Goal: Task Accomplishment & Management: Use online tool/utility

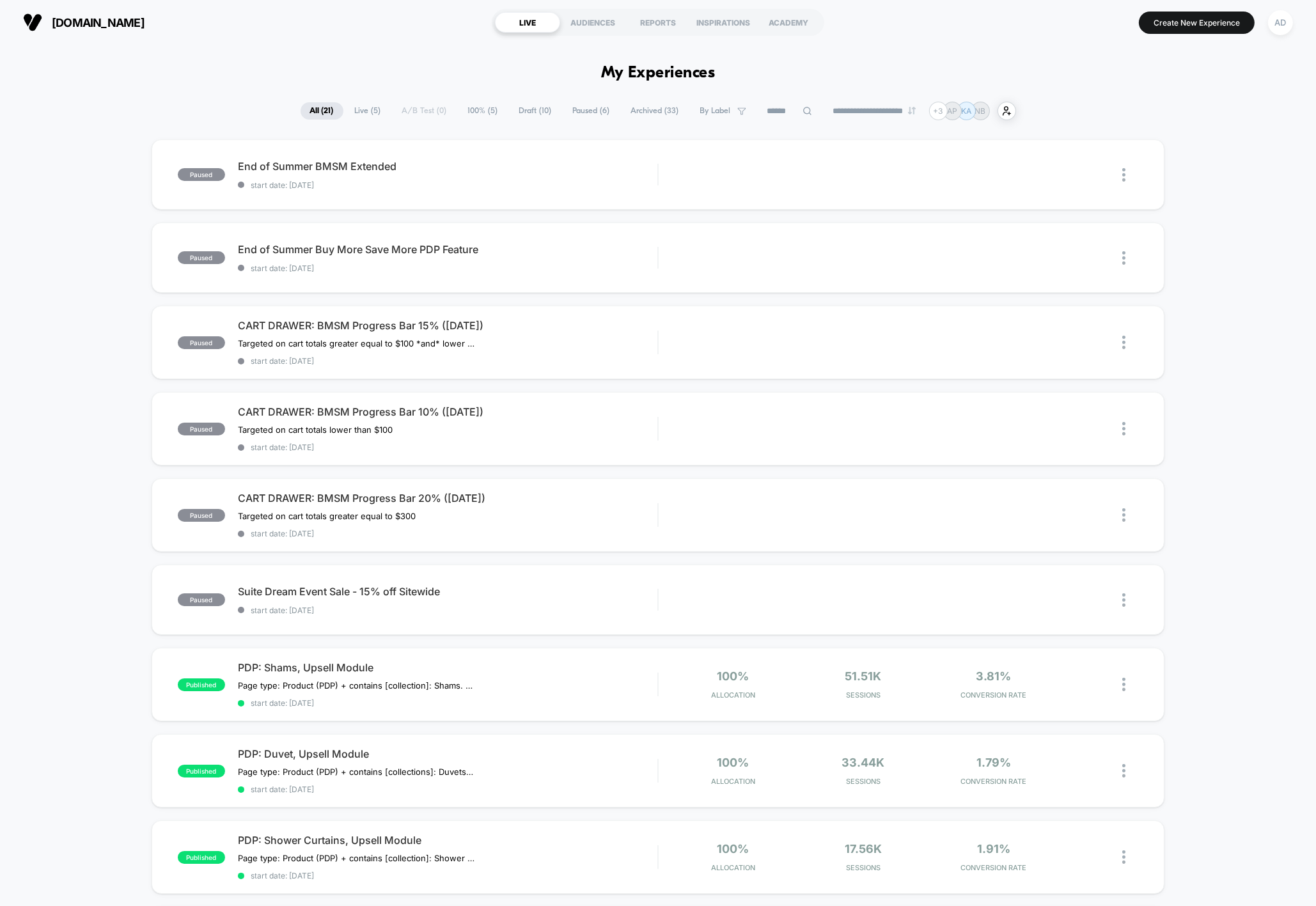
click at [519, 110] on span "Draft ( 10 )" at bounding box center [535, 110] width 51 height 17
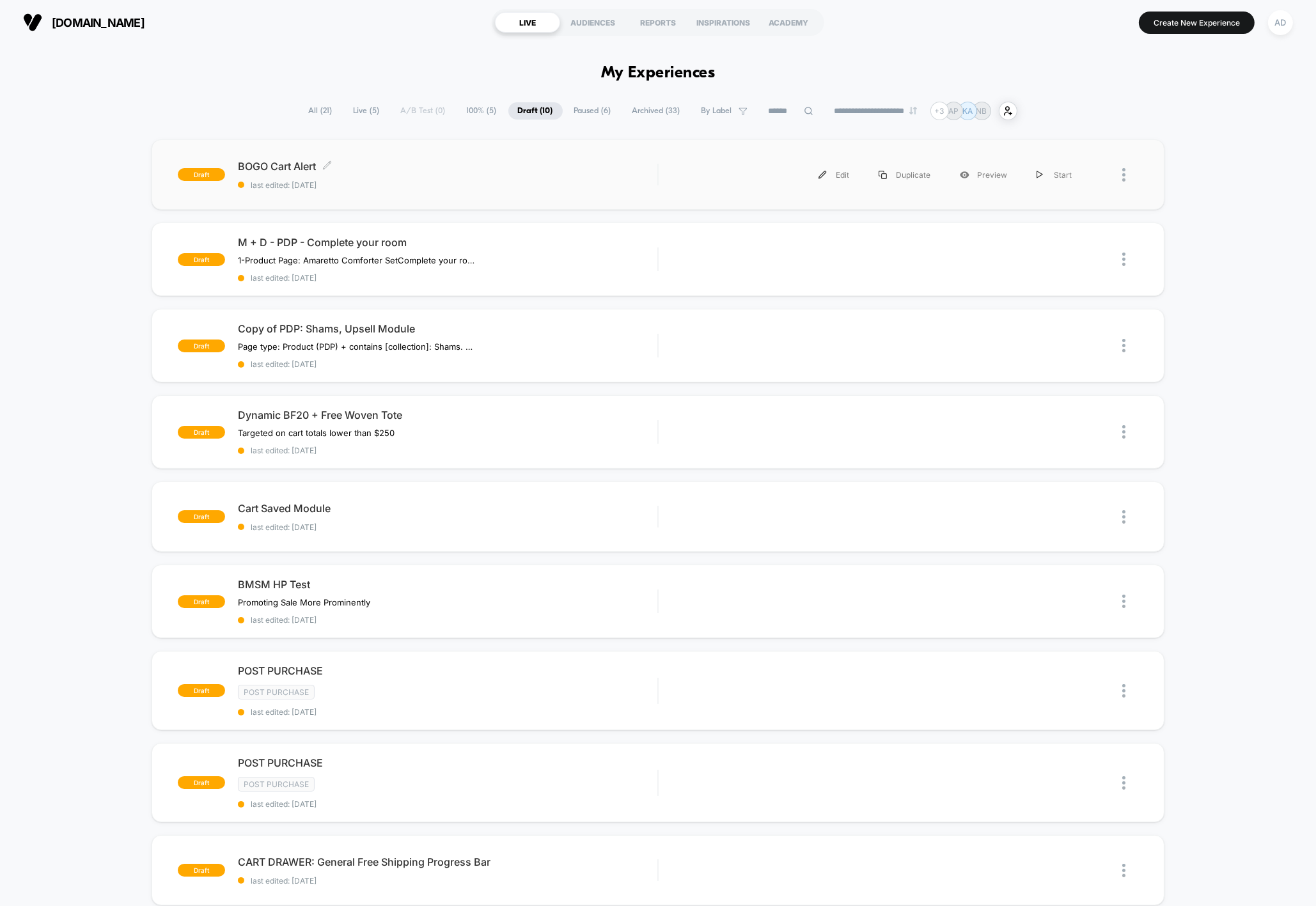
click at [440, 178] on div "BOGO Cart Alert Click to edit experience details Click to edit experience detai…" at bounding box center [448, 175] width 420 height 30
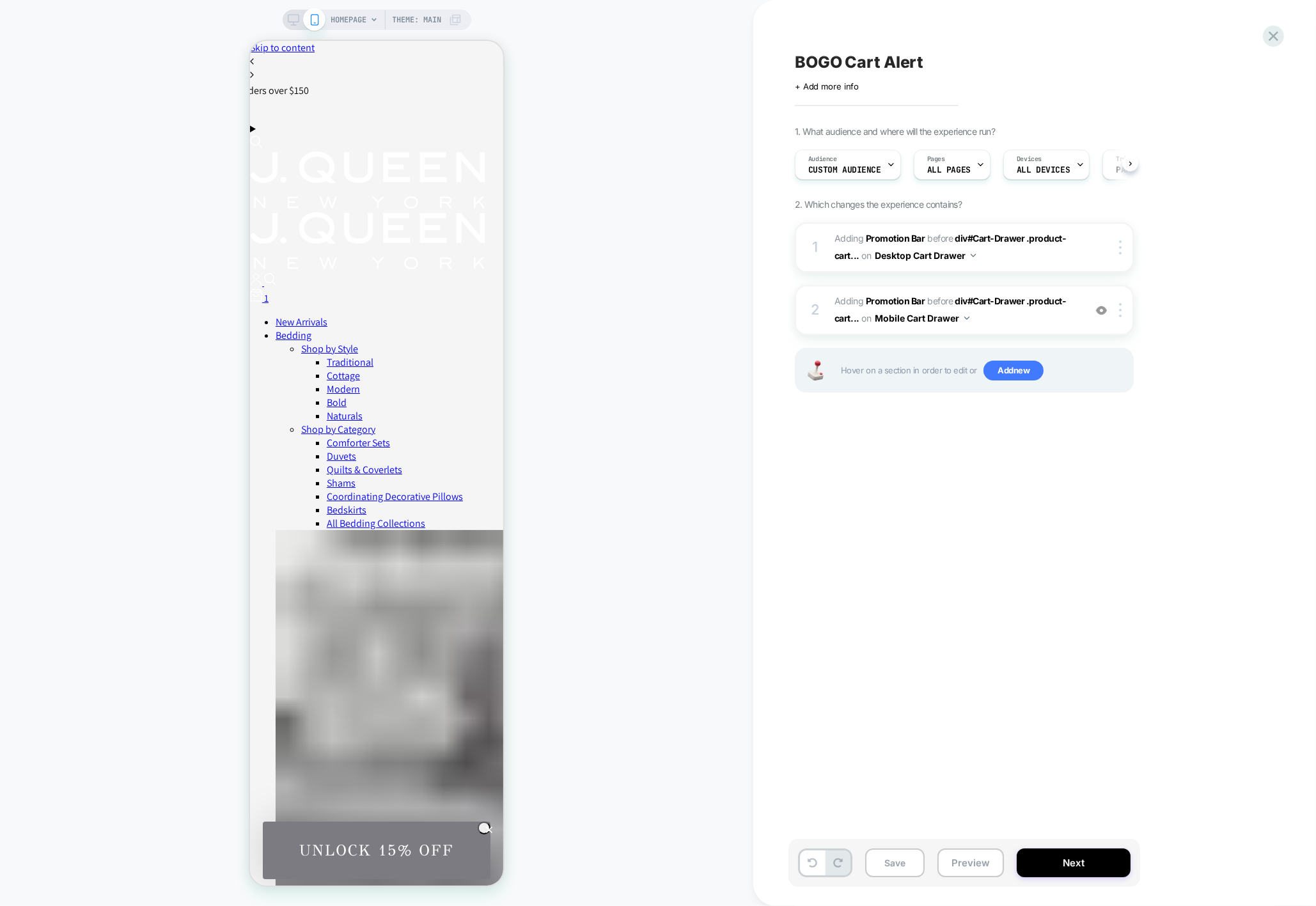
click at [460, 21] on icon at bounding box center [455, 20] width 13 height 13
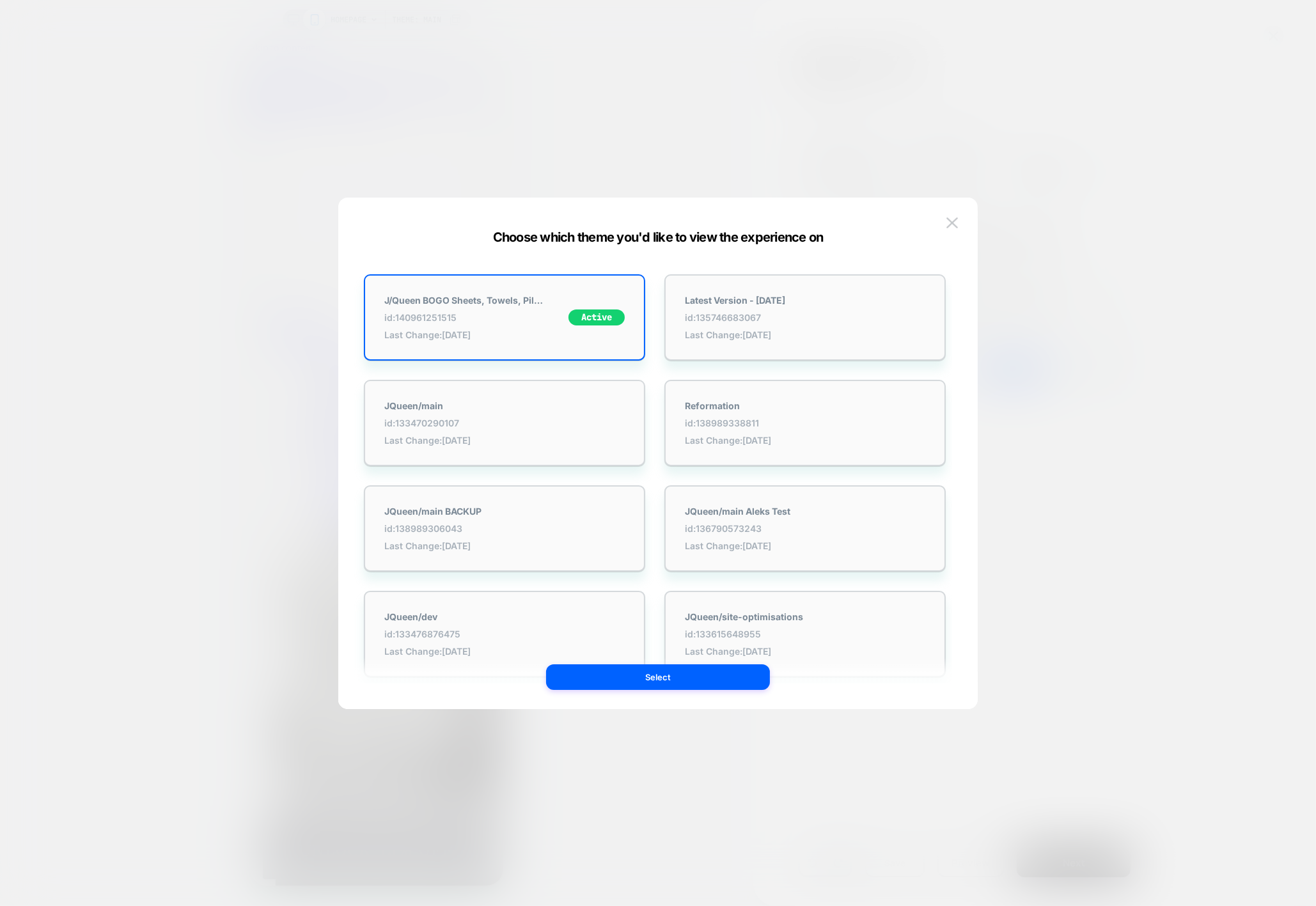
click at [460, 21] on div at bounding box center [658, 453] width 1316 height 906
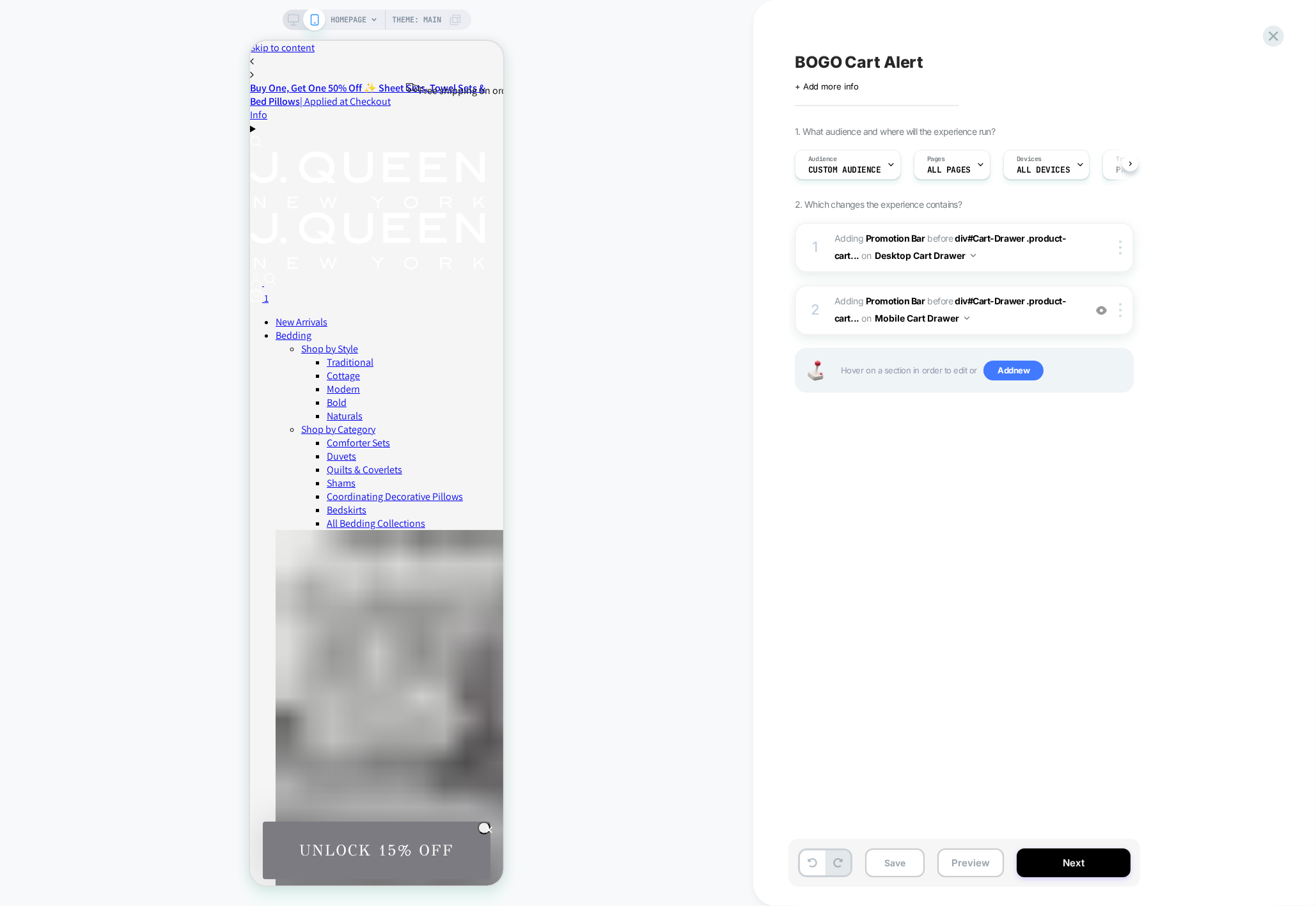
click at [296, 15] on icon at bounding box center [293, 20] width 11 height 11
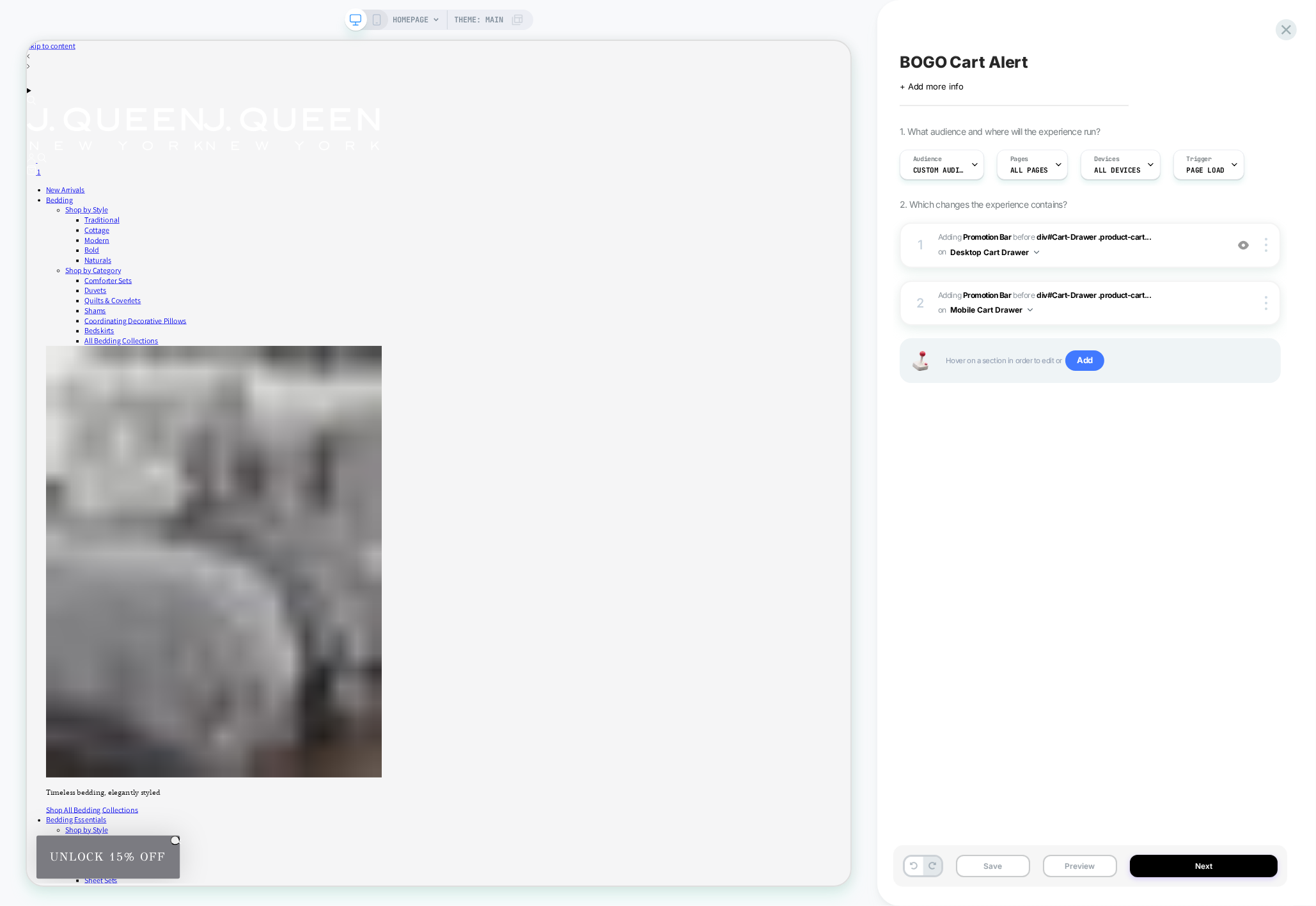
click at [520, 20] on icon at bounding box center [517, 20] width 11 height 11
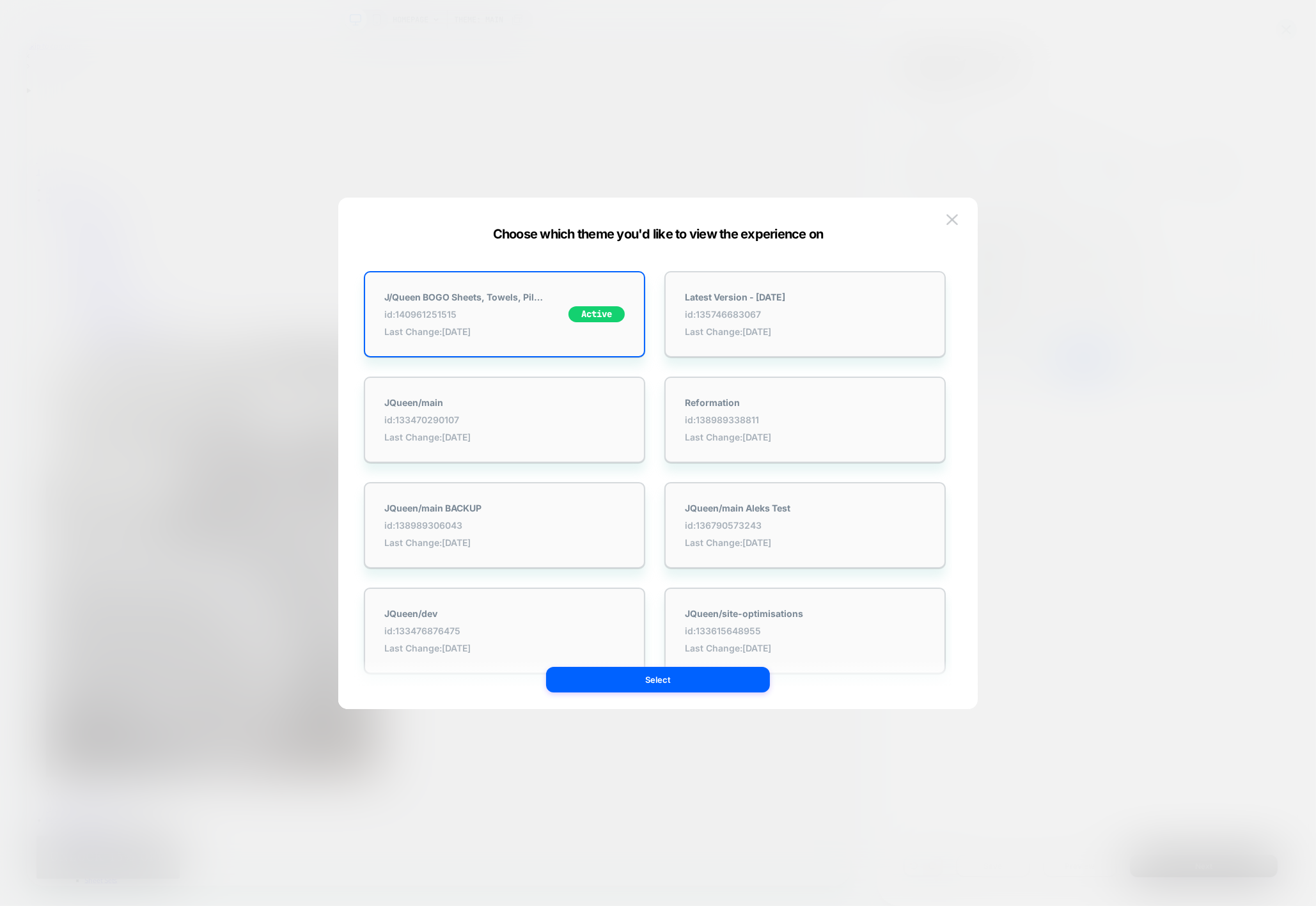
scroll to position [0, 1]
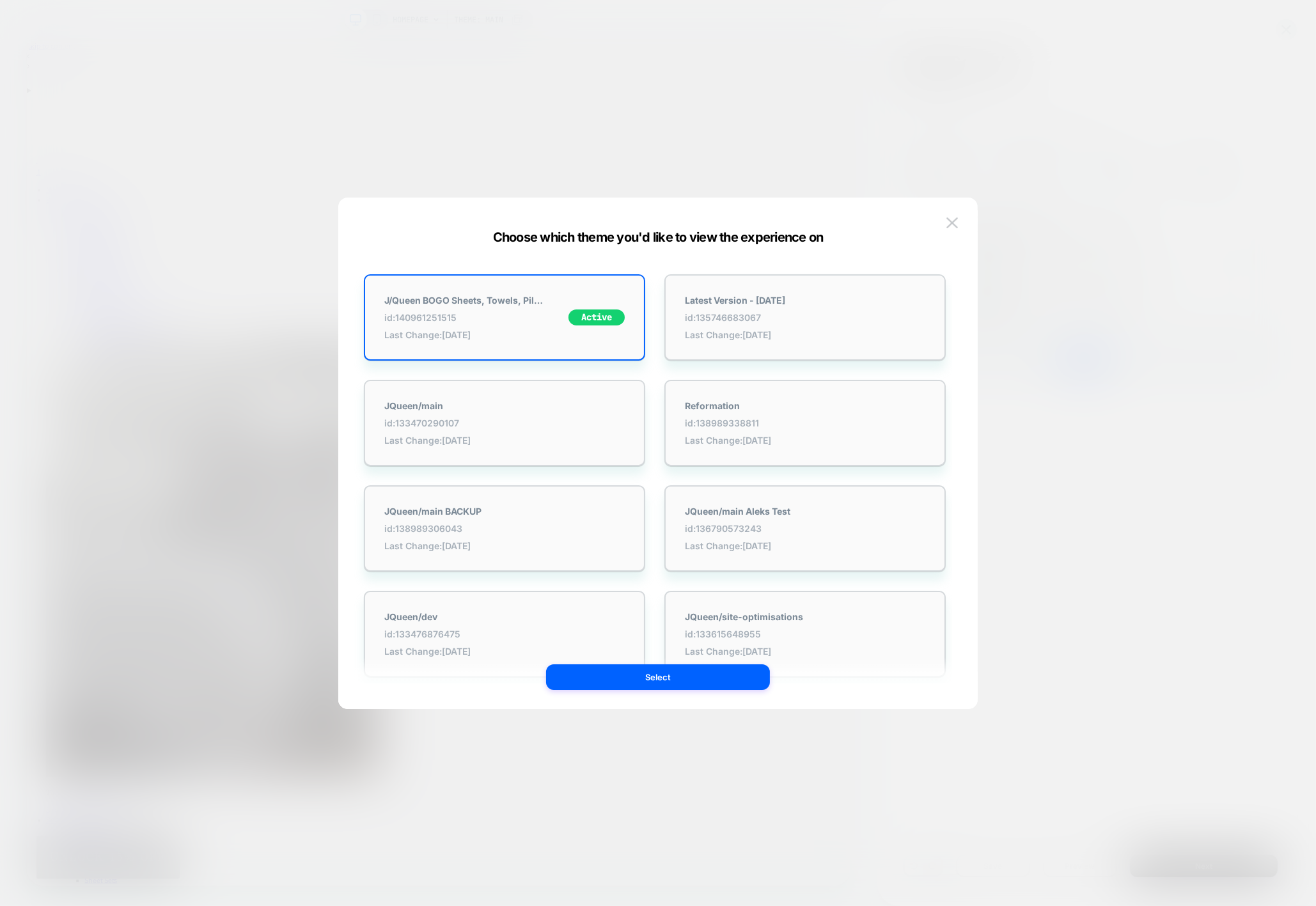
click at [520, 20] on div at bounding box center [658, 453] width 1316 height 906
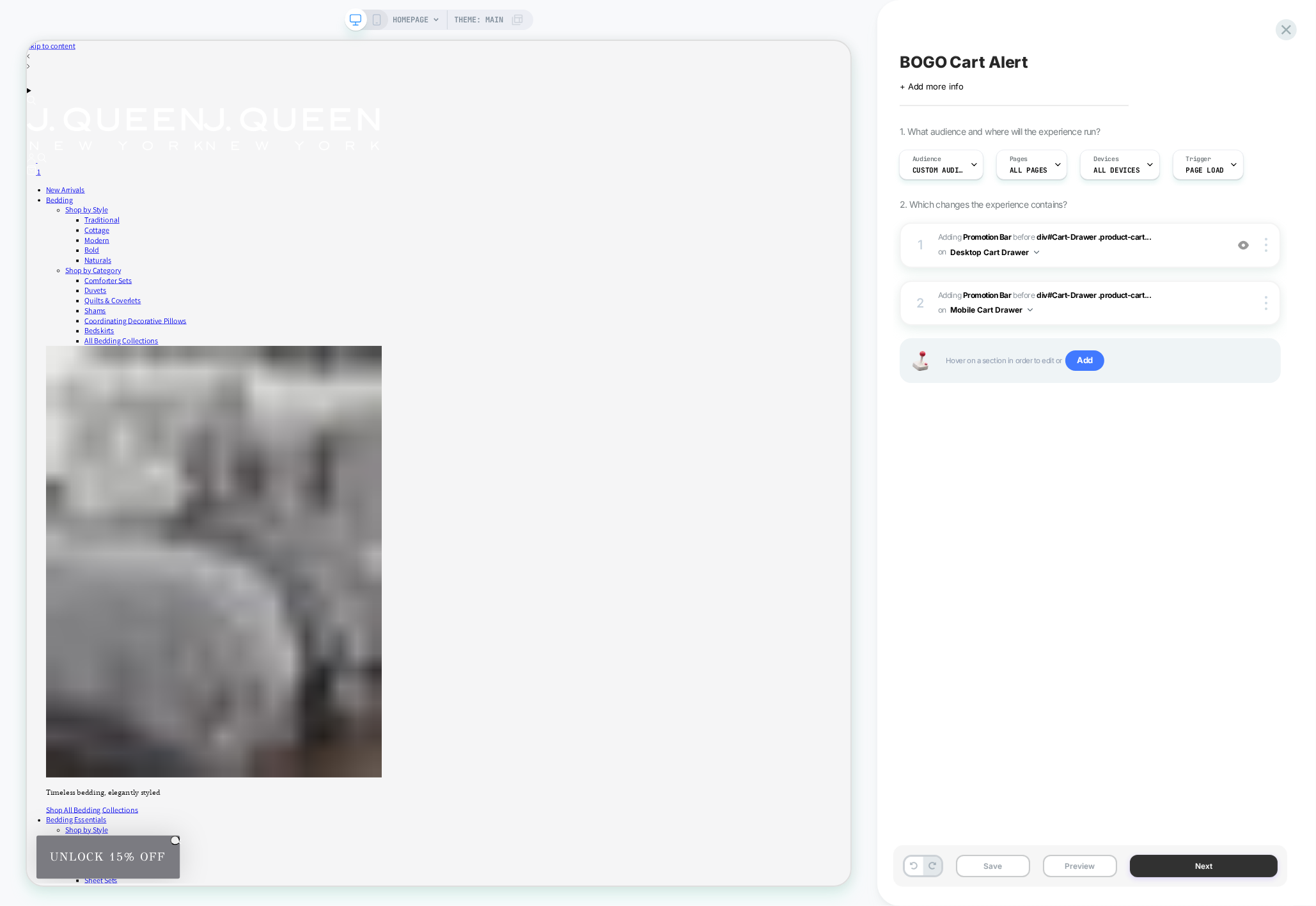
click at [1206, 858] on button "Next" at bounding box center [1204, 866] width 148 height 23
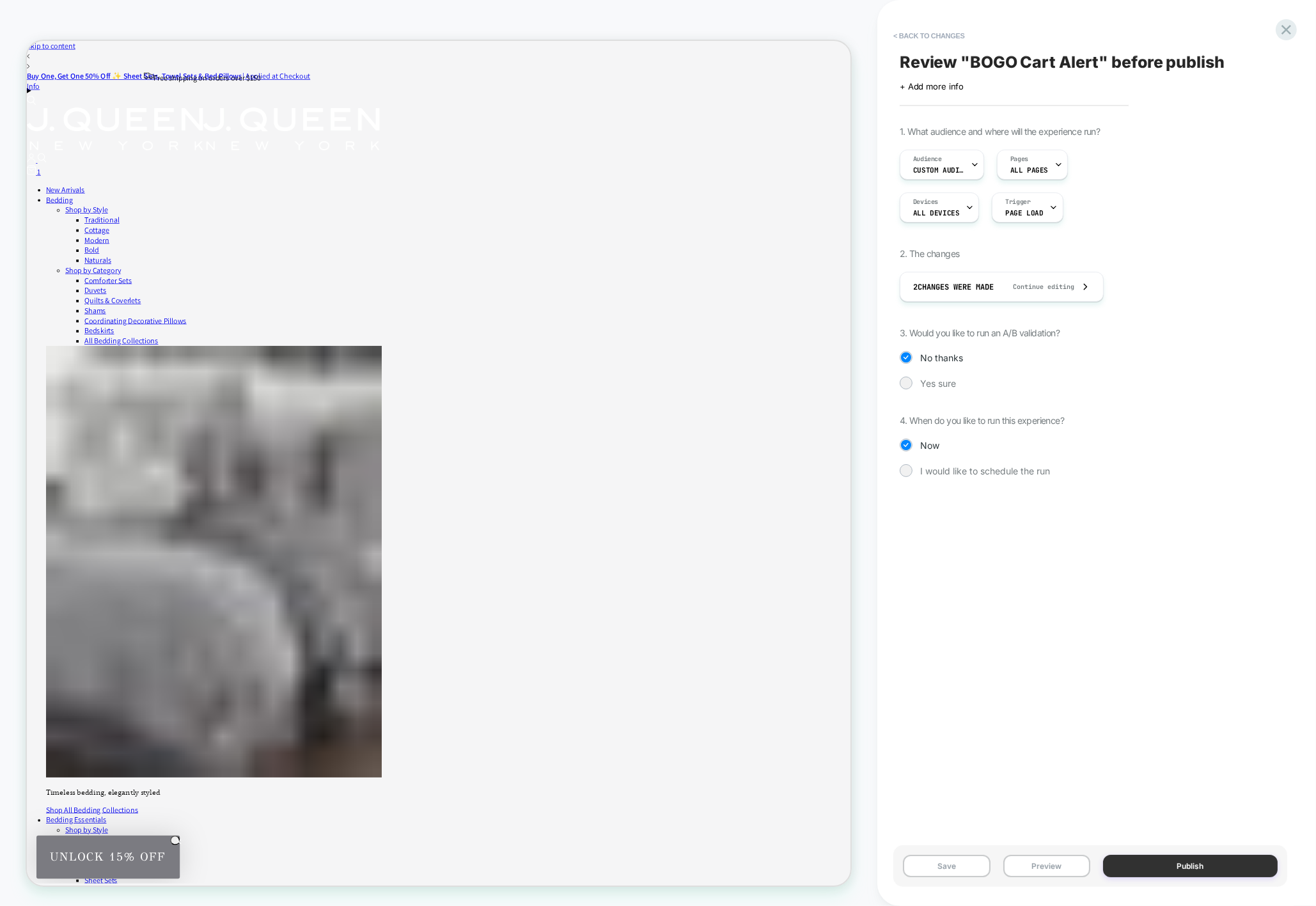
click at [1216, 860] on button "Publish" at bounding box center [1190, 866] width 175 height 23
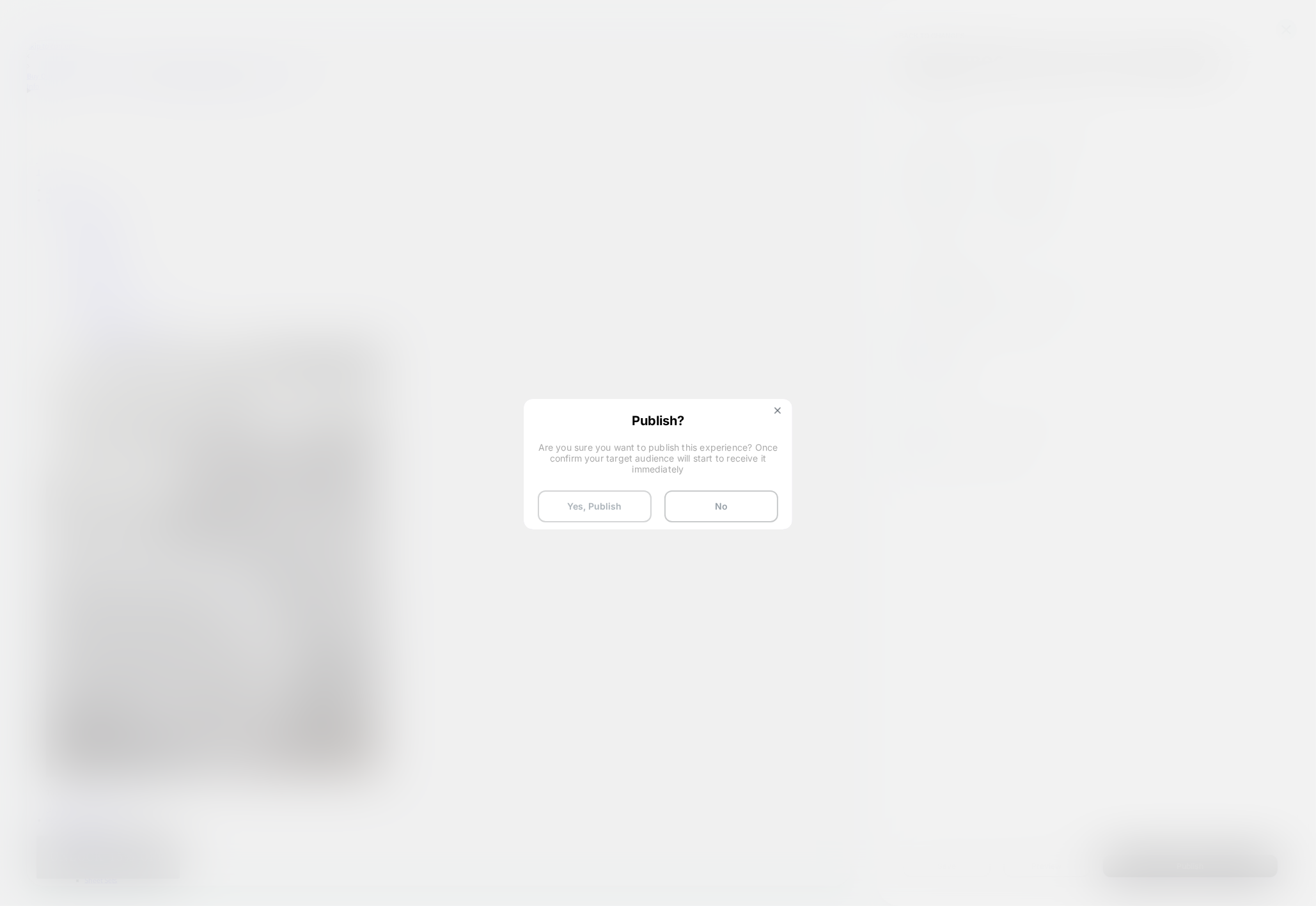
click at [614, 520] on button "Yes, Publish" at bounding box center [594, 506] width 113 height 32
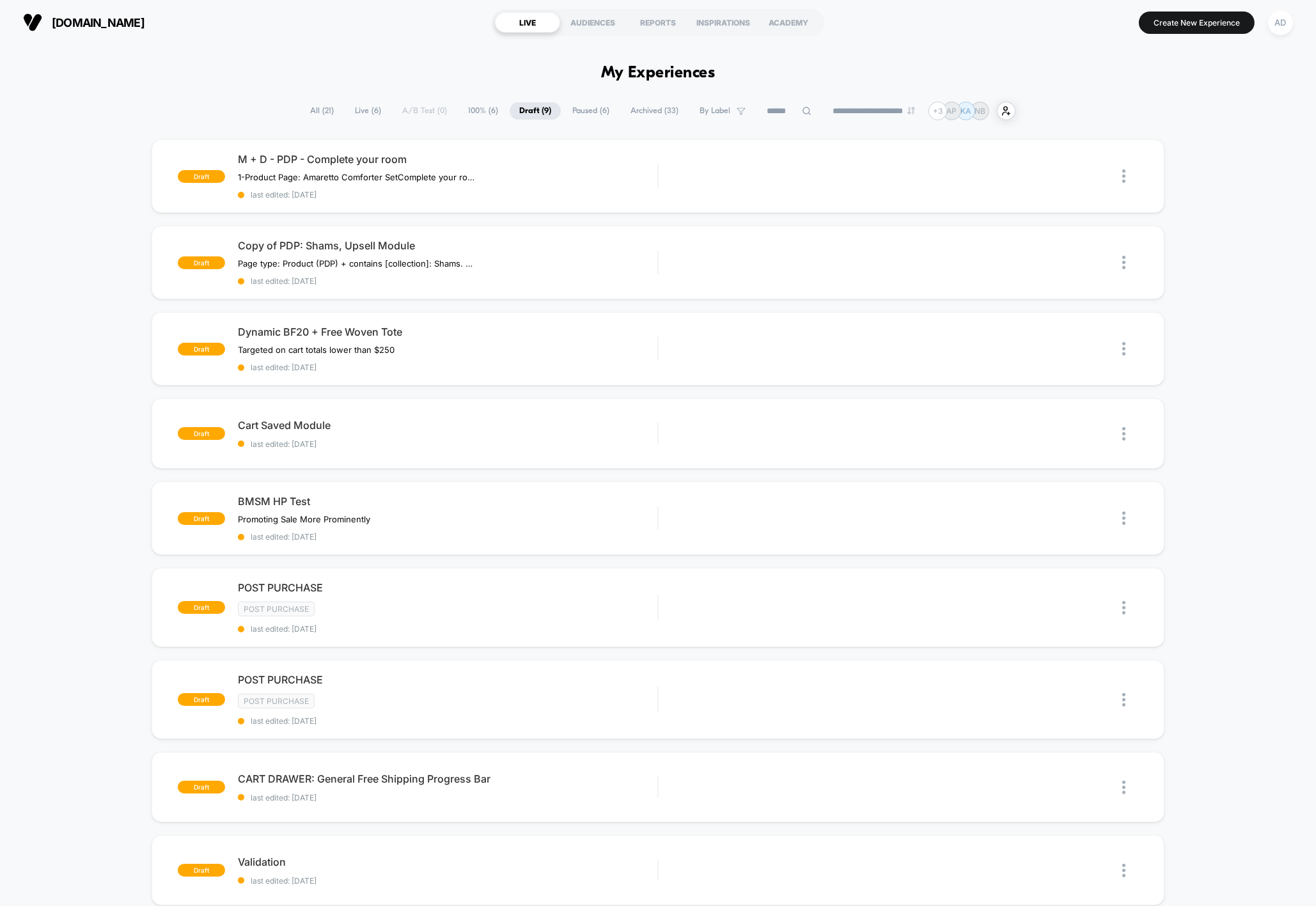
click at [312, 107] on span "All ( 21 )" at bounding box center [321, 110] width 43 height 17
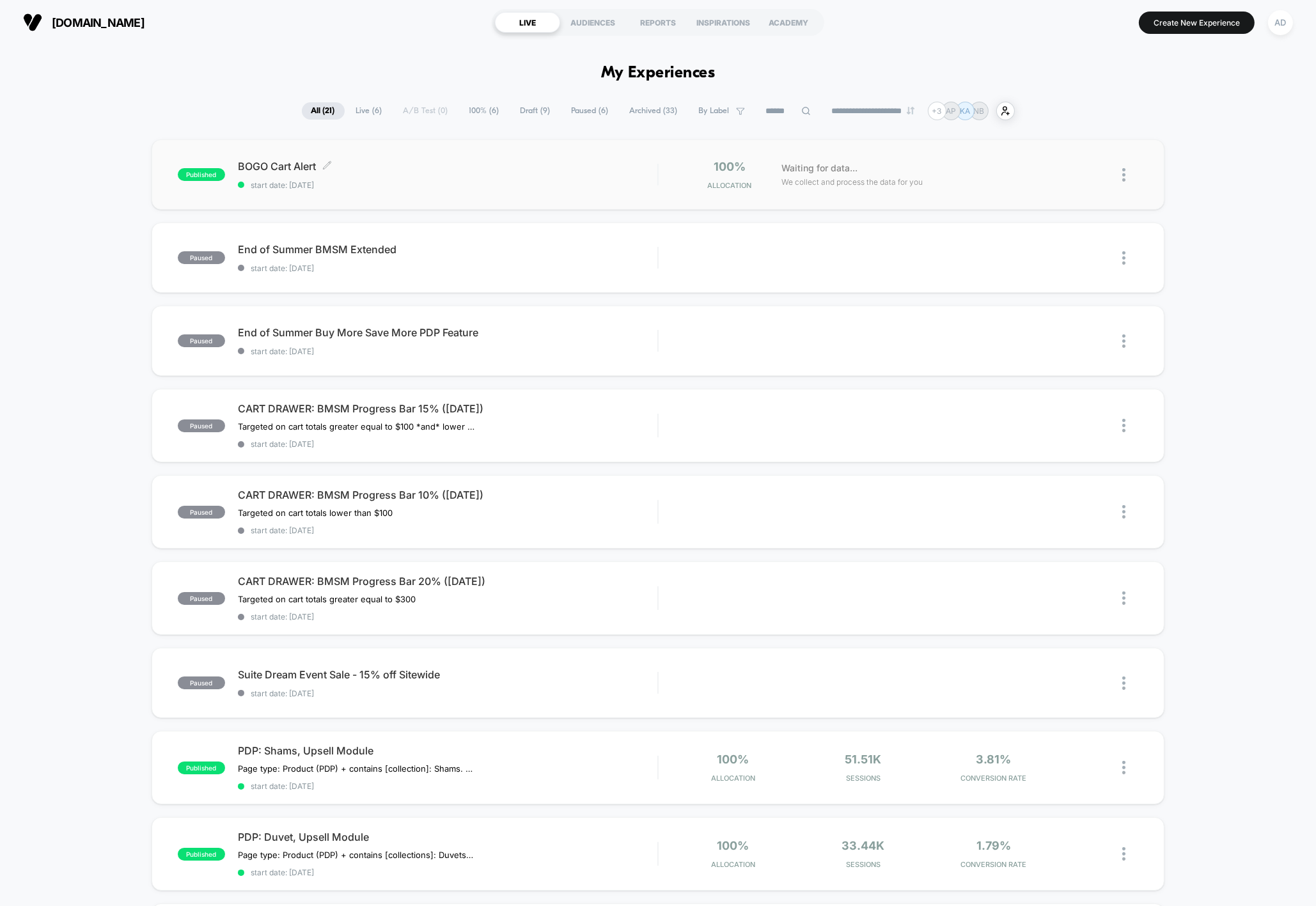
click at [413, 177] on div "BOGO Cart Alert Click to edit experience details Click to edit experience detai…" at bounding box center [448, 175] width 420 height 30
click at [613, 769] on div "PDP: Shams, Upsell Module Page type: Product (PDP) + contains [collection]: Sha…" at bounding box center [448, 768] width 420 height 47
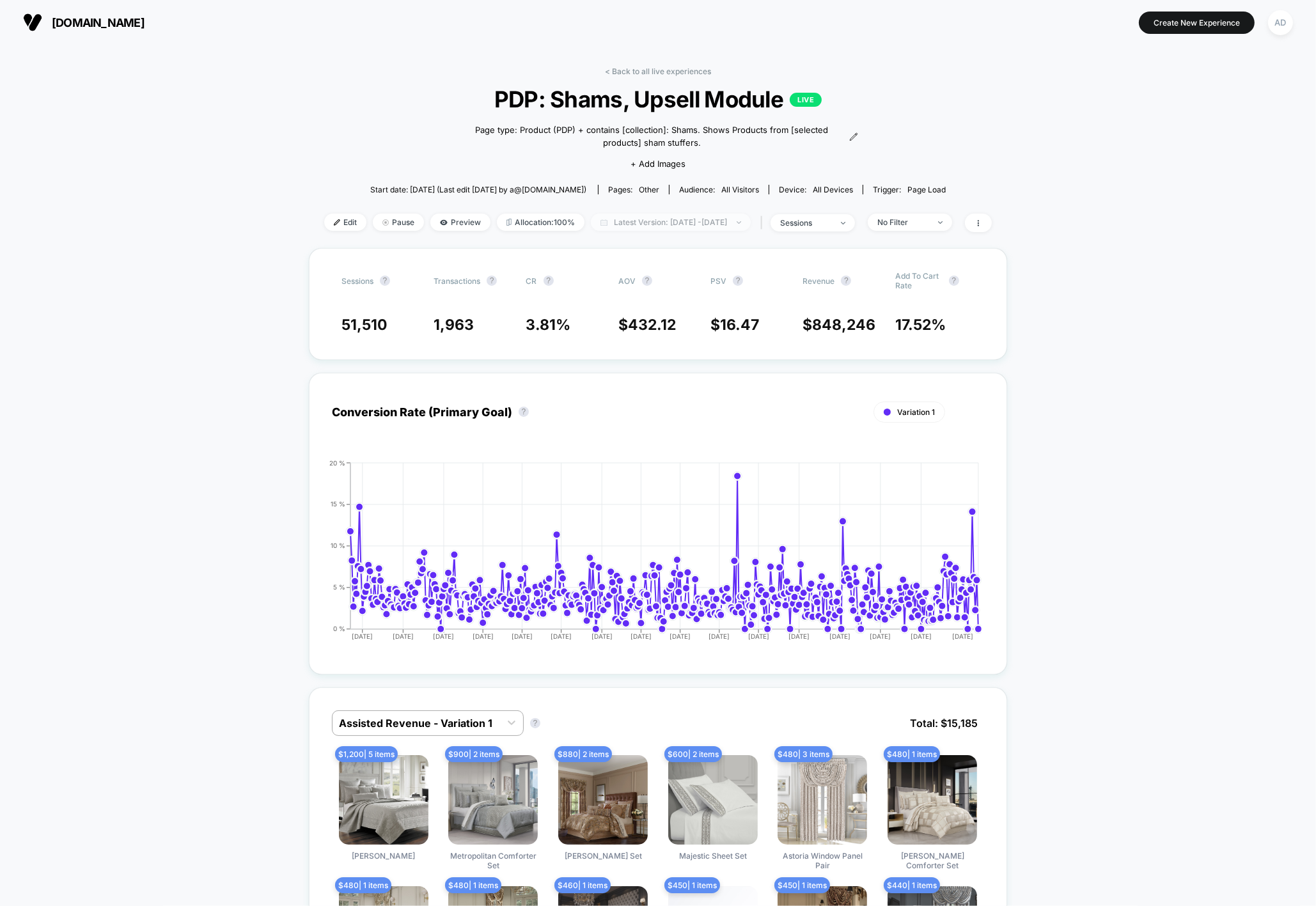
click at [738, 222] on span "Latest Version: [DATE] - [DATE]" at bounding box center [670, 222] width 160 height 17
